Goal: Information Seeking & Learning: Find specific fact

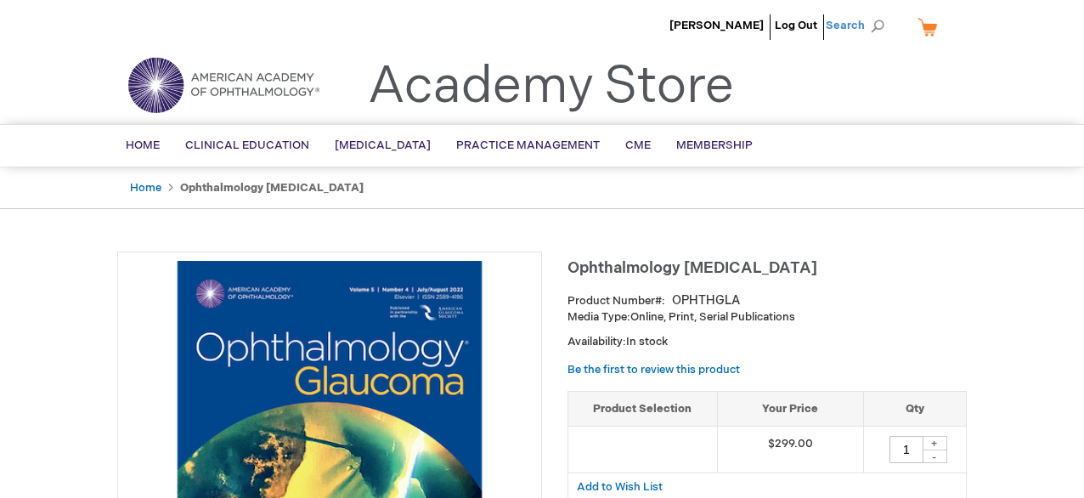
click at [848, 23] on span "Search" at bounding box center [858, 25] width 65 height 34
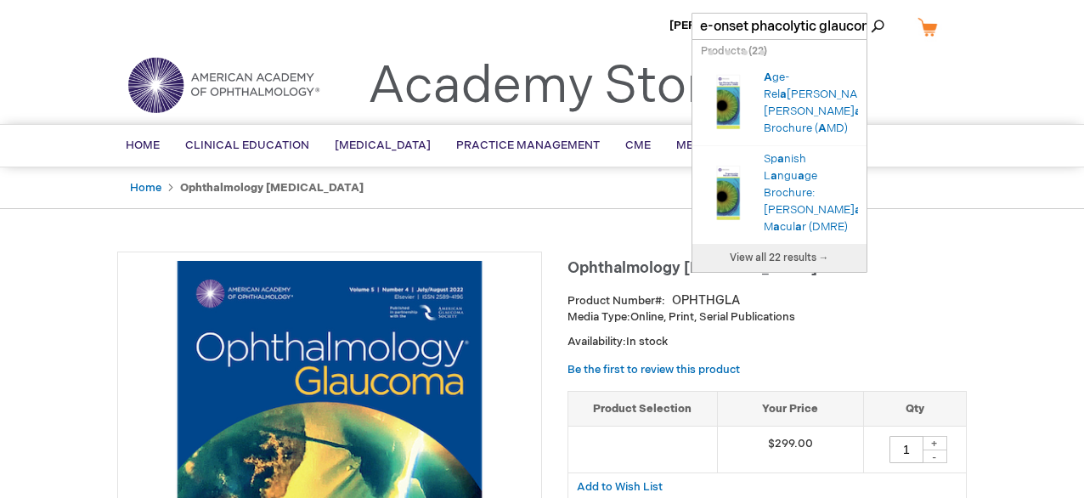
scroll to position [0, 48]
type input "A late-onset [MEDICAL_DATA]"
click at [871, 13] on button "Search" at bounding box center [878, 26] width 14 height 27
click at [919, 68] on div "Toggle Nav Academy Store" at bounding box center [541, 91] width 875 height 65
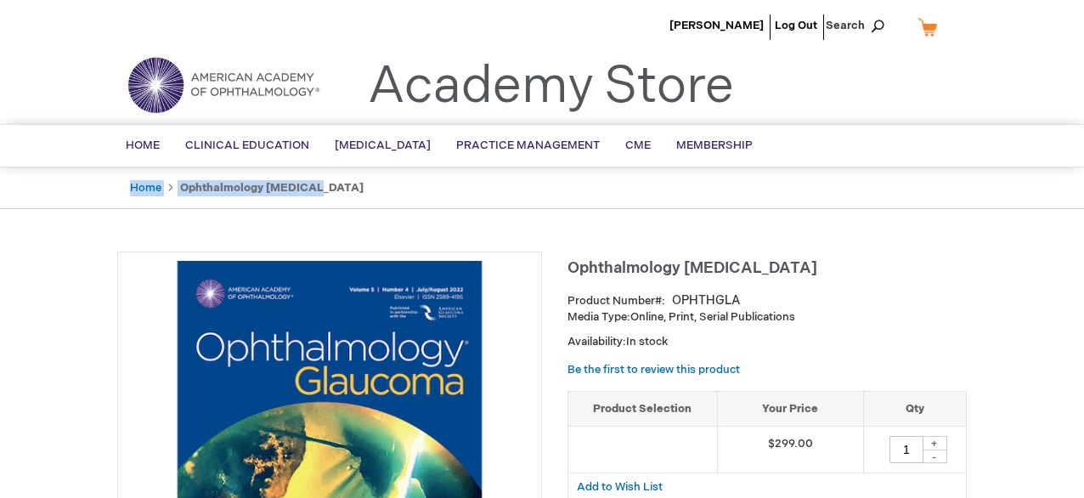
drag, startPoint x: 1081, startPoint y: 152, endPoint x: 1072, endPoint y: 163, distance: 14.5
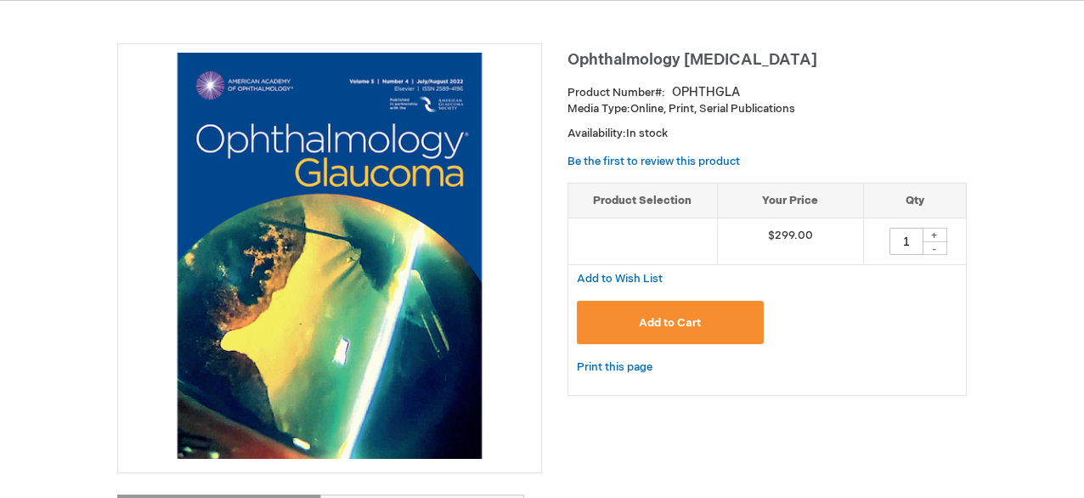
scroll to position [295, 0]
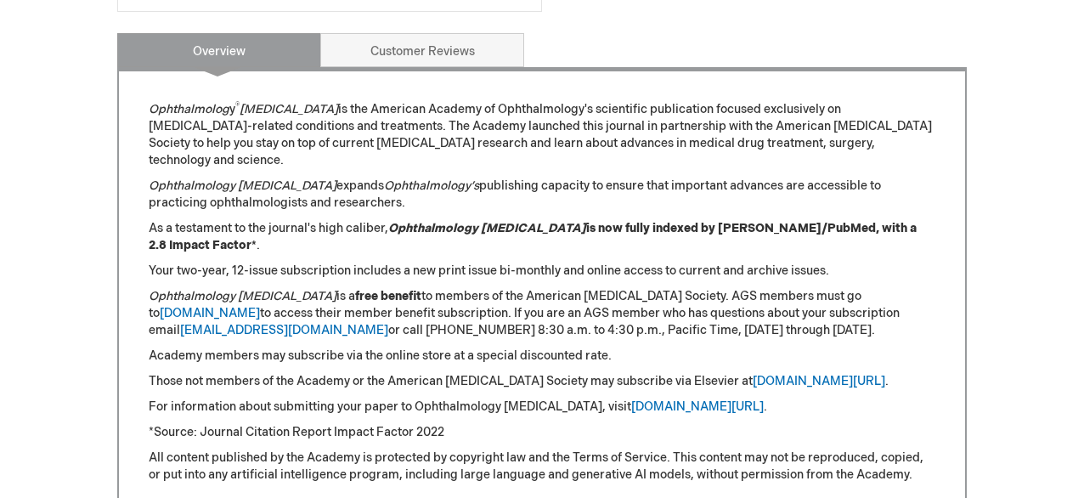
scroll to position [672, 0]
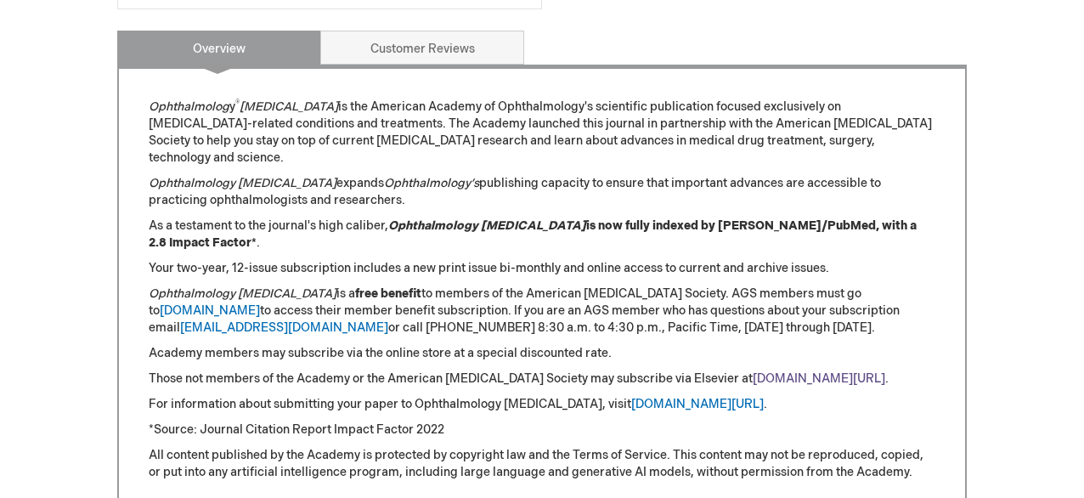
click at [810, 371] on link "[DOMAIN_NAME][URL]" at bounding box center [819, 378] width 133 height 14
